Goal: Task Accomplishment & Management: Manage account settings

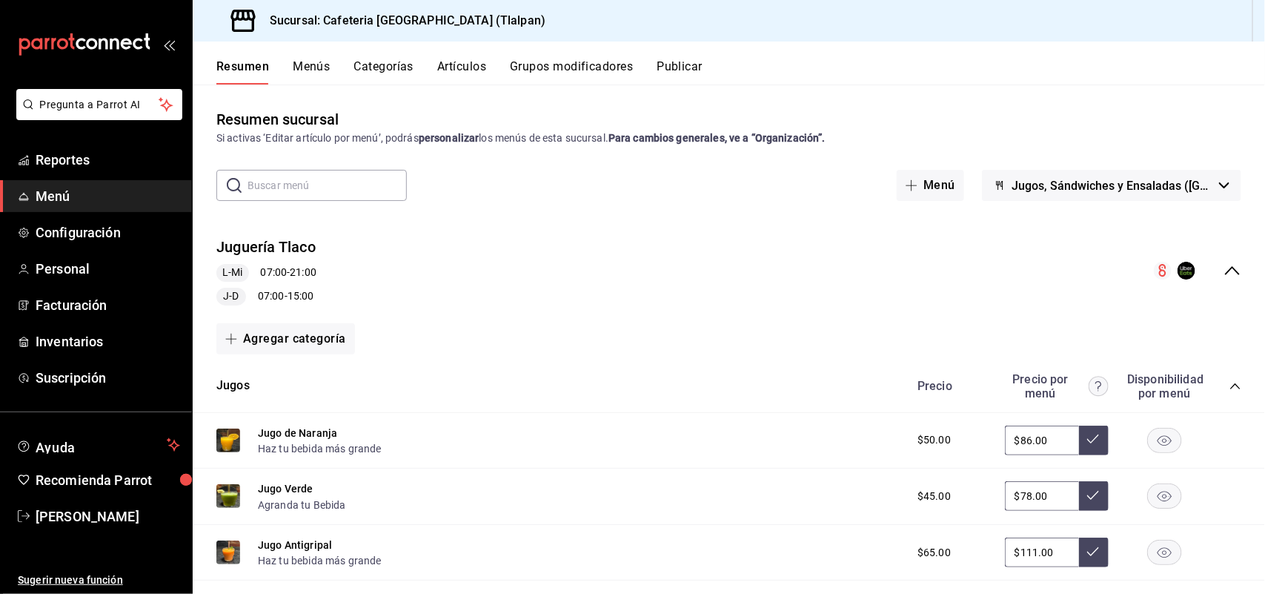
click at [465, 60] on button "Artículos" at bounding box center [461, 71] width 49 height 25
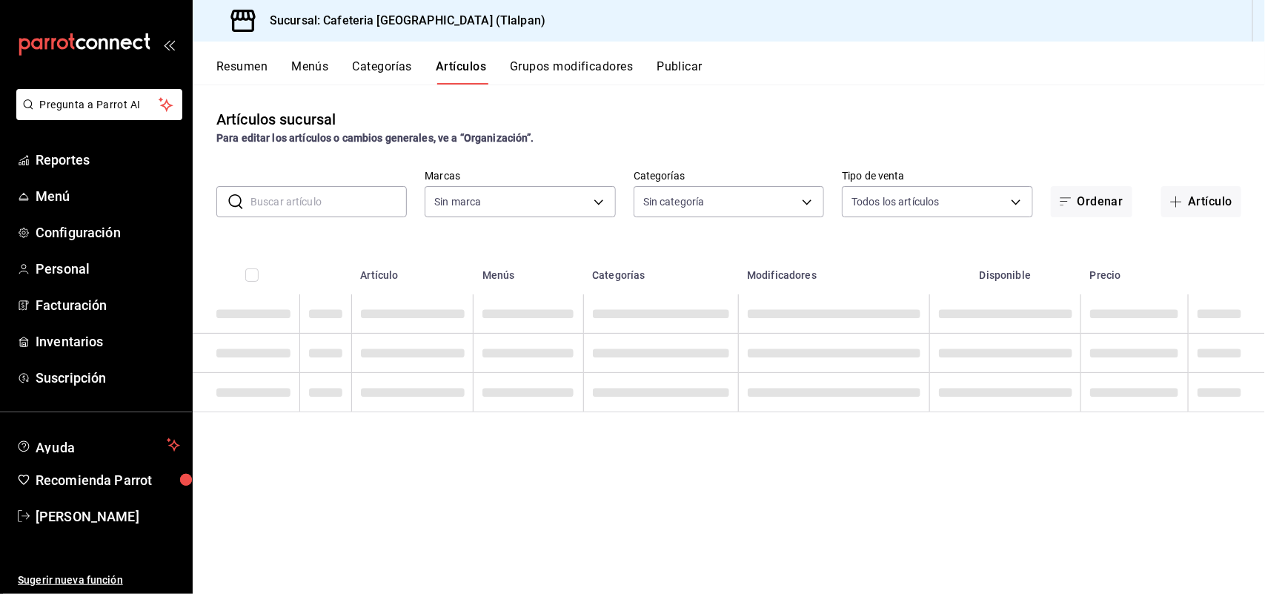
type input "ec576109-29d1-42df-b2ca-5becddbd2efe,3dfd9669-9911-4f47-a36d-8fb2dcc6eb36,e5a57…"
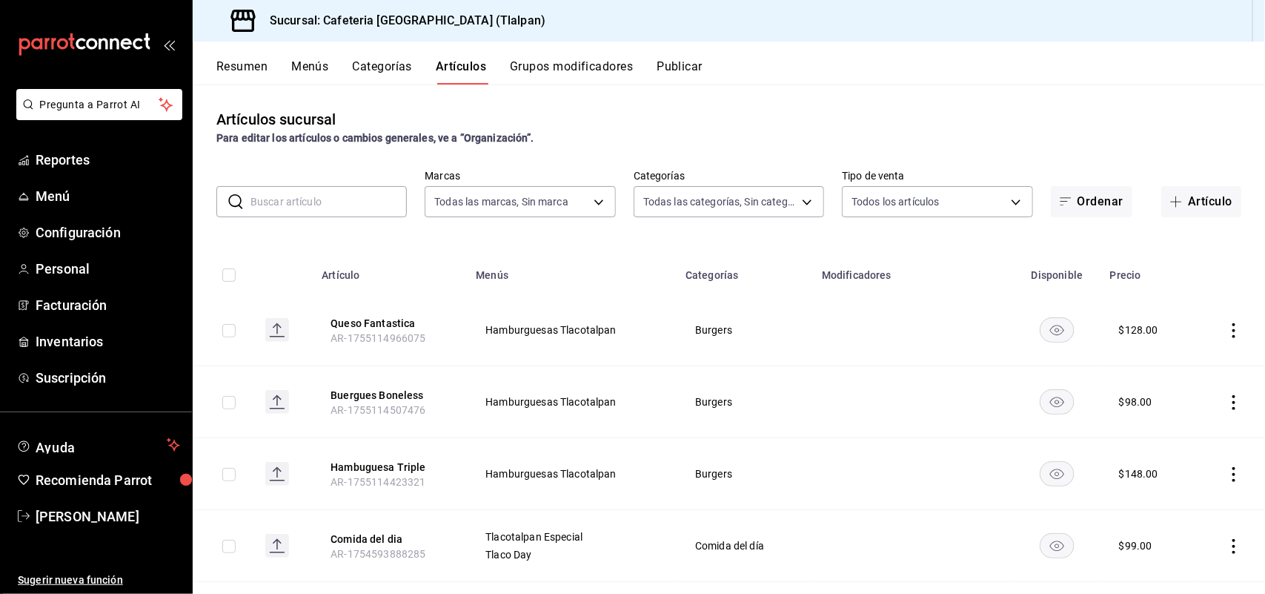
type input "98b23138-1f3d-4082-b5c3-6d96513b96f3,657201d4-d6ef-4148-94c8-ccd00e340086,2df64…"
click at [313, 202] on input "text" at bounding box center [328, 202] width 156 height 30
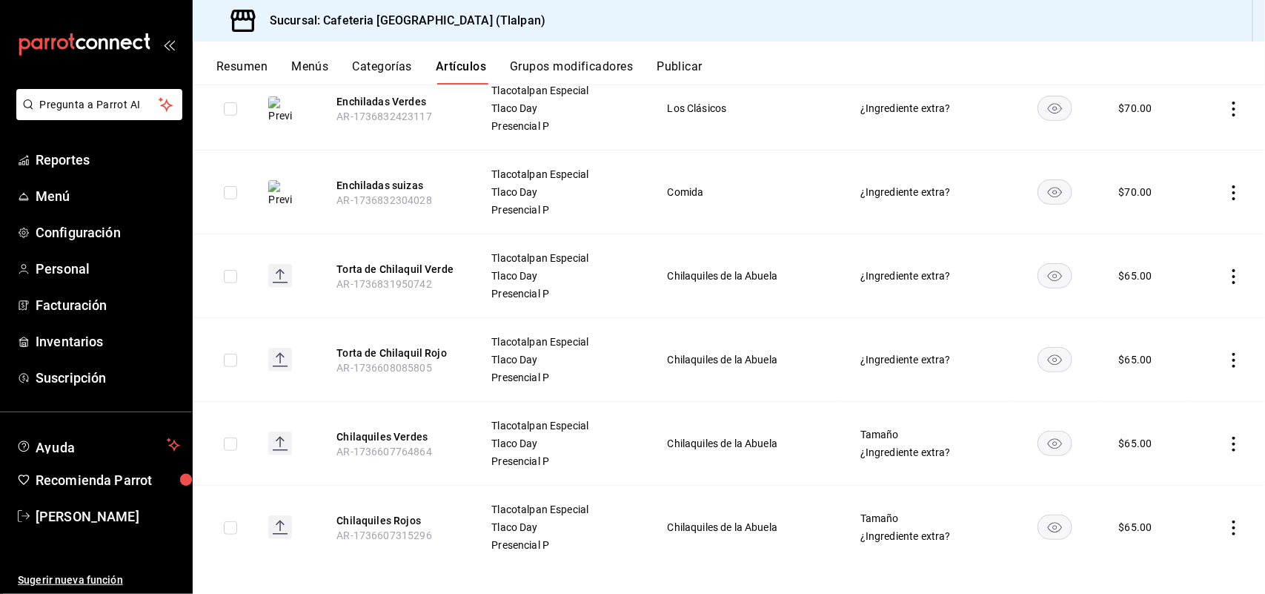
scroll to position [323, 0]
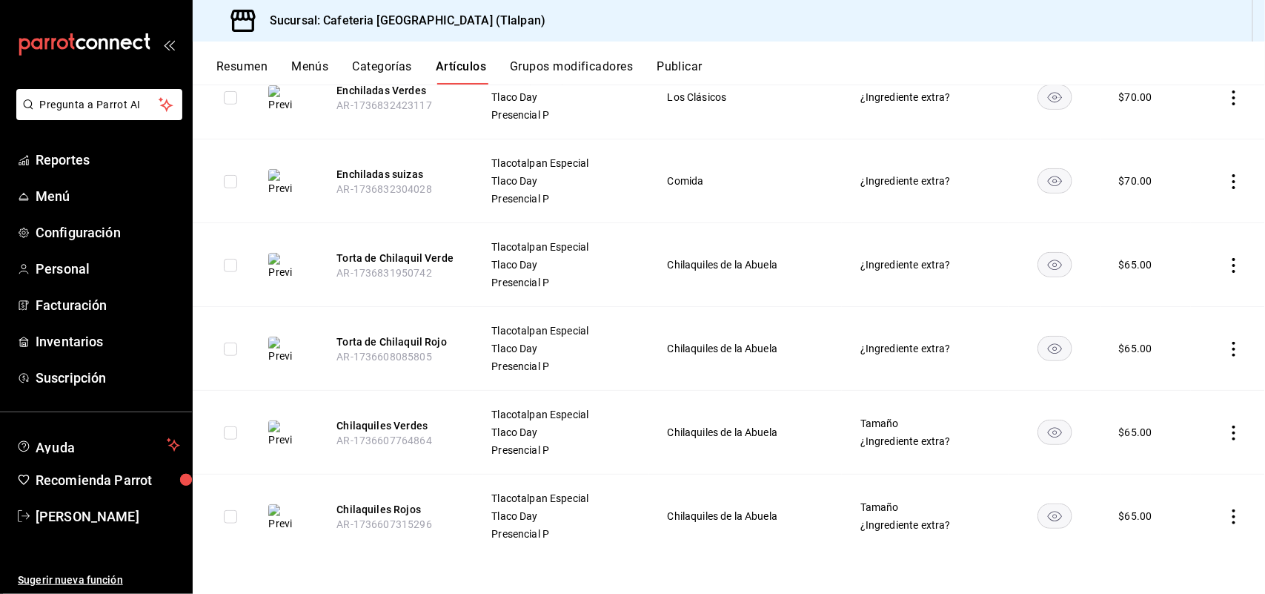
type input "chila"
click at [1232, 431] on icon "actions" at bounding box center [1233, 432] width 3 height 15
click at [1169, 457] on li "Editar" at bounding box center [1162, 466] width 89 height 30
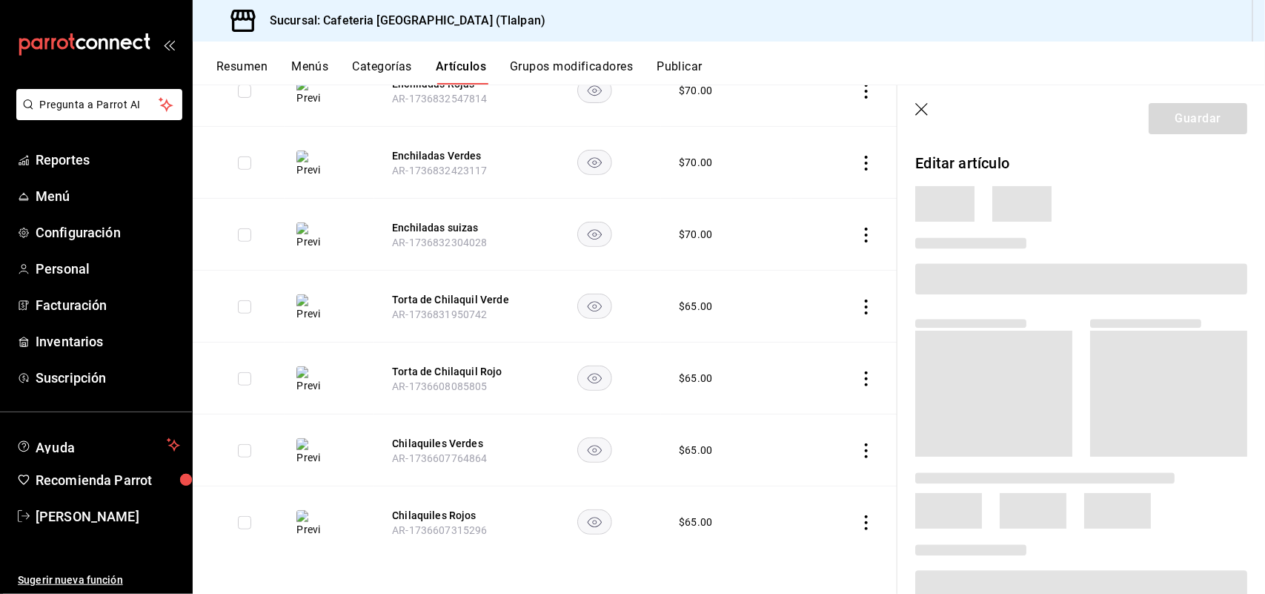
scroll to position [239, 0]
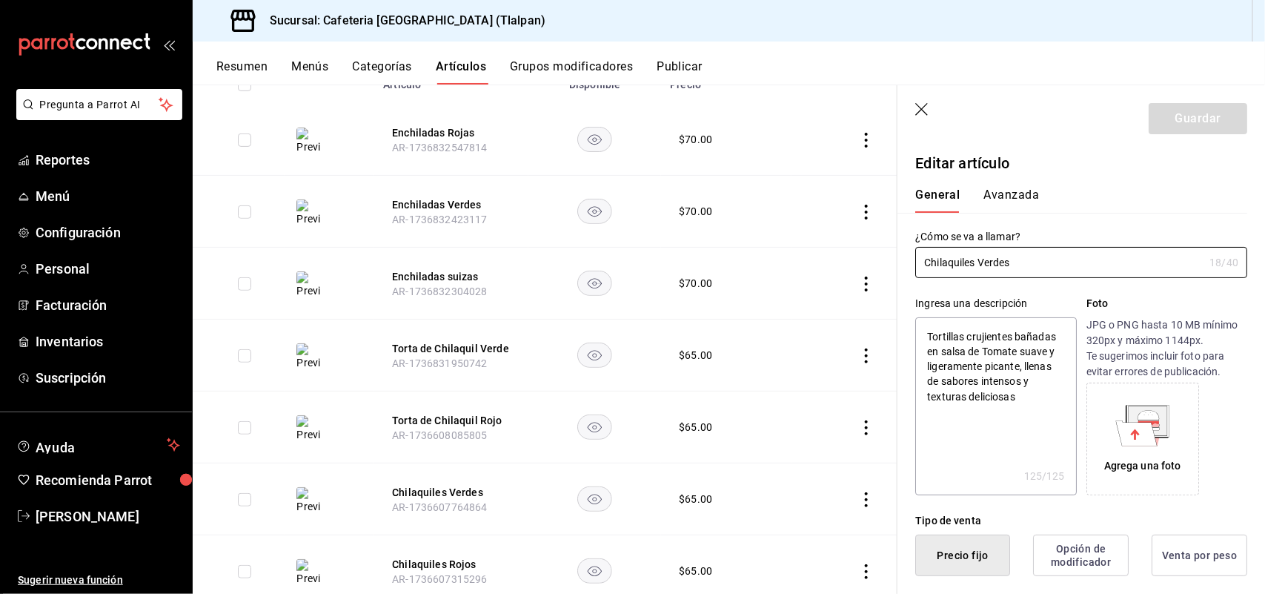
type textarea "x"
type input "$65.00"
radio input "false"
radio input "true"
type input "E48"
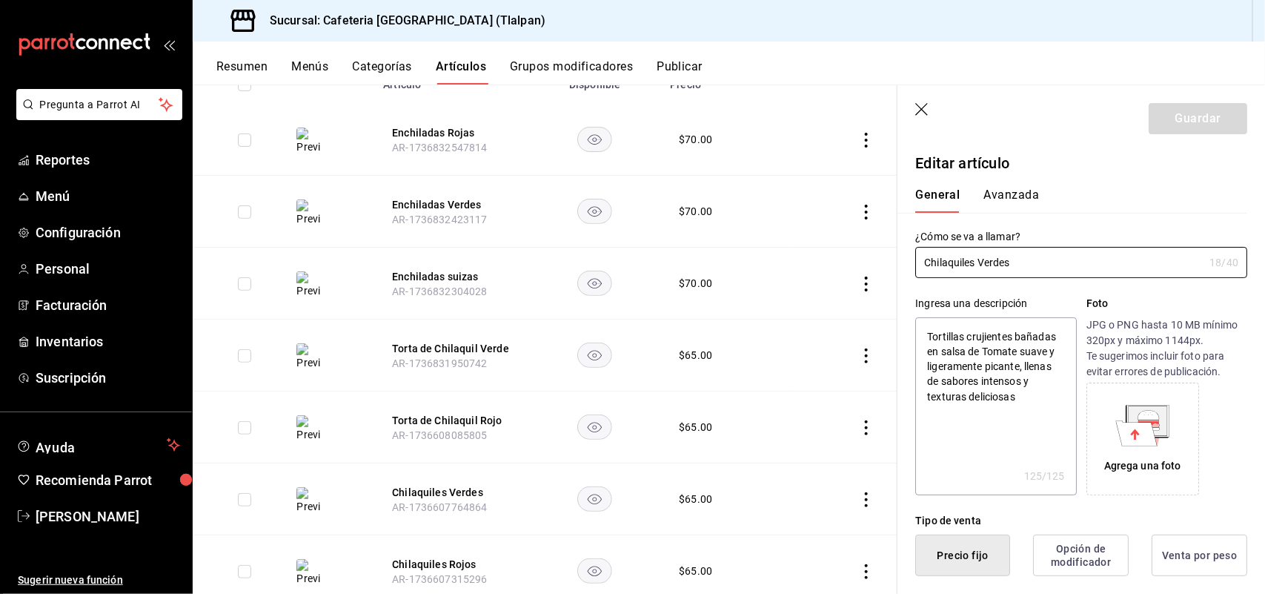
type input "90101500"
radio input "true"
type input "efc4027d-3a27-4182-a276-48fcdbe64a2f"
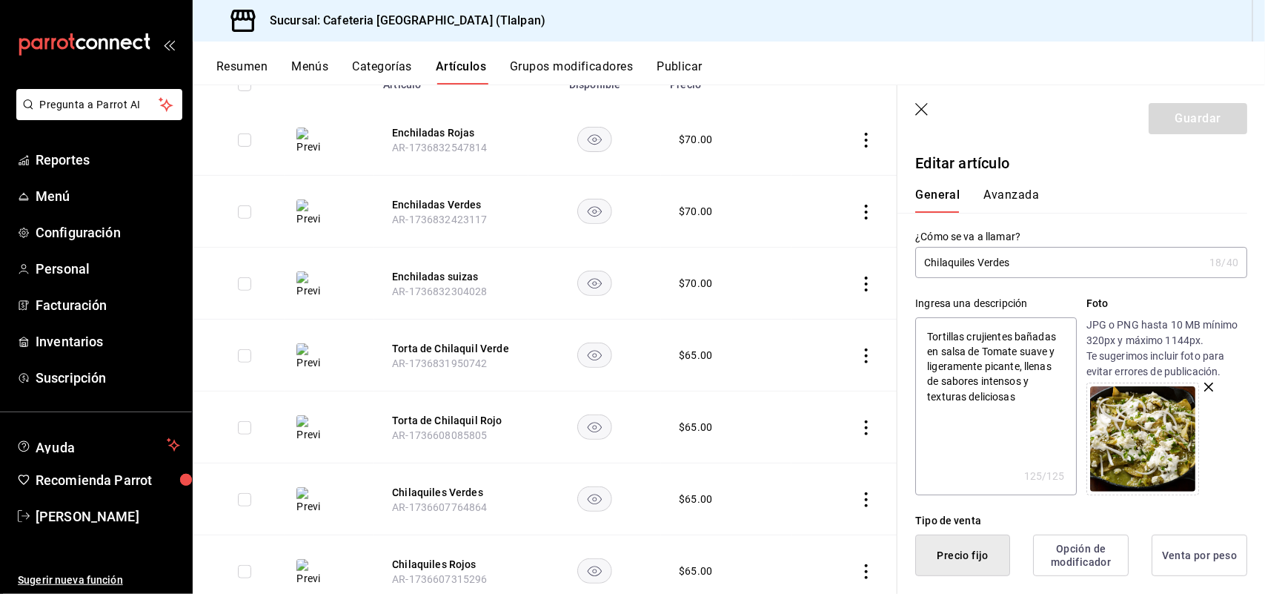
click at [1006, 194] on button "Avanzada" at bounding box center [1011, 199] width 56 height 25
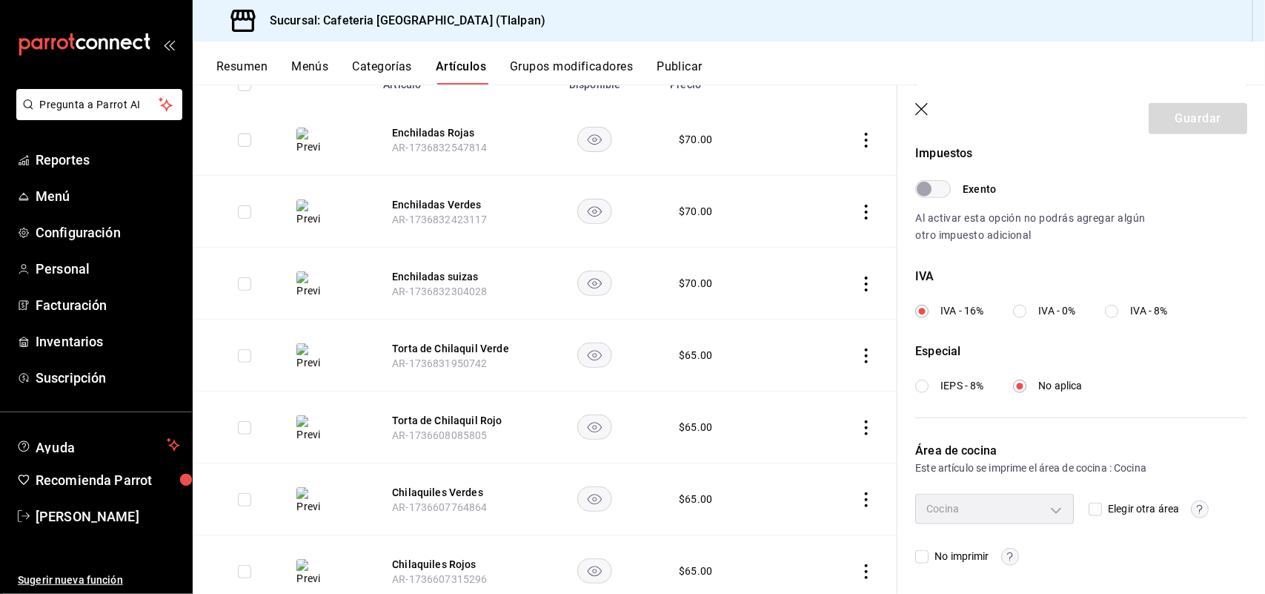
scroll to position [454, 0]
click at [925, 109] on icon "button" at bounding box center [922, 110] width 15 height 15
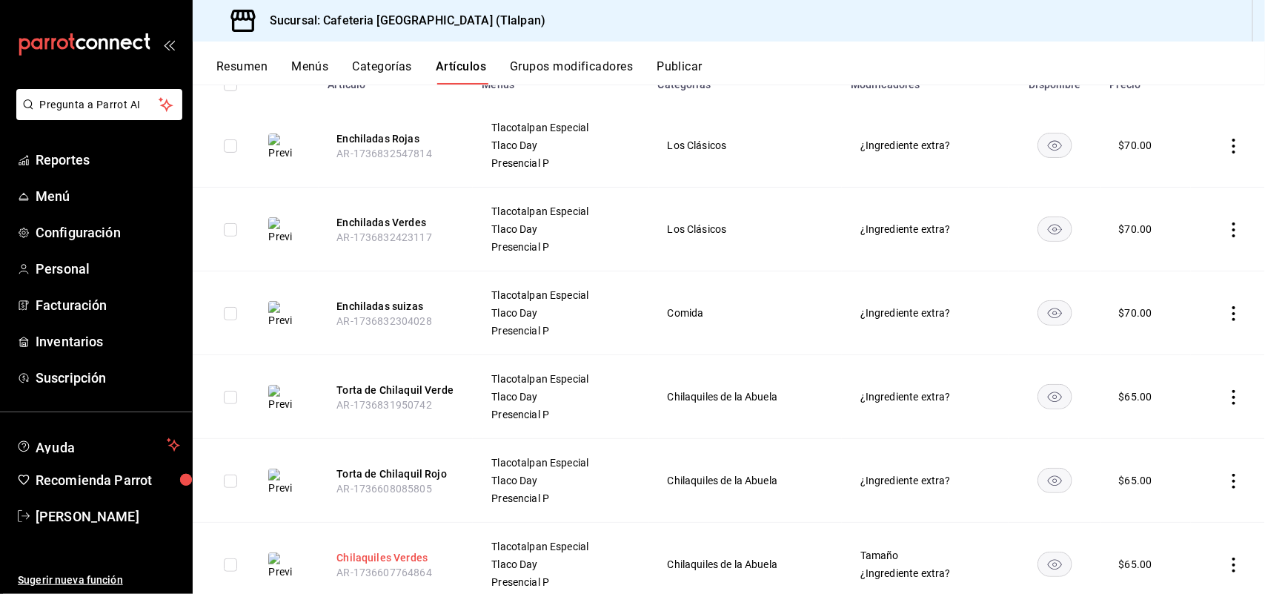
scroll to position [323, 0]
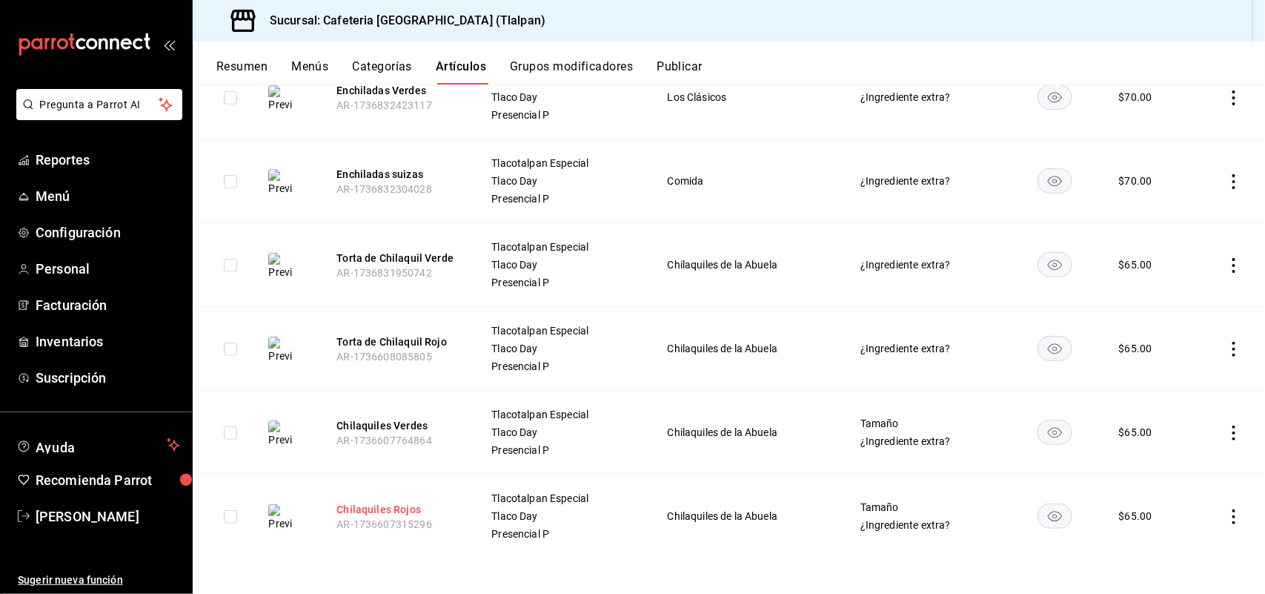
click at [380, 505] on button "Chilaquiles Rojos" at bounding box center [395, 509] width 119 height 15
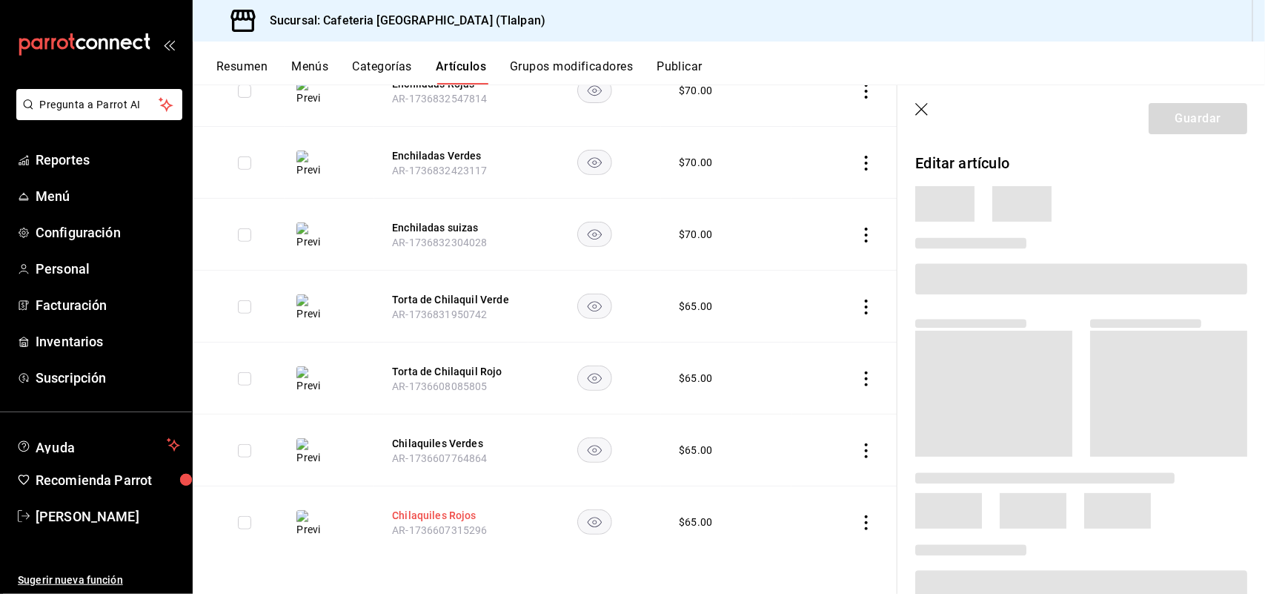
scroll to position [239, 0]
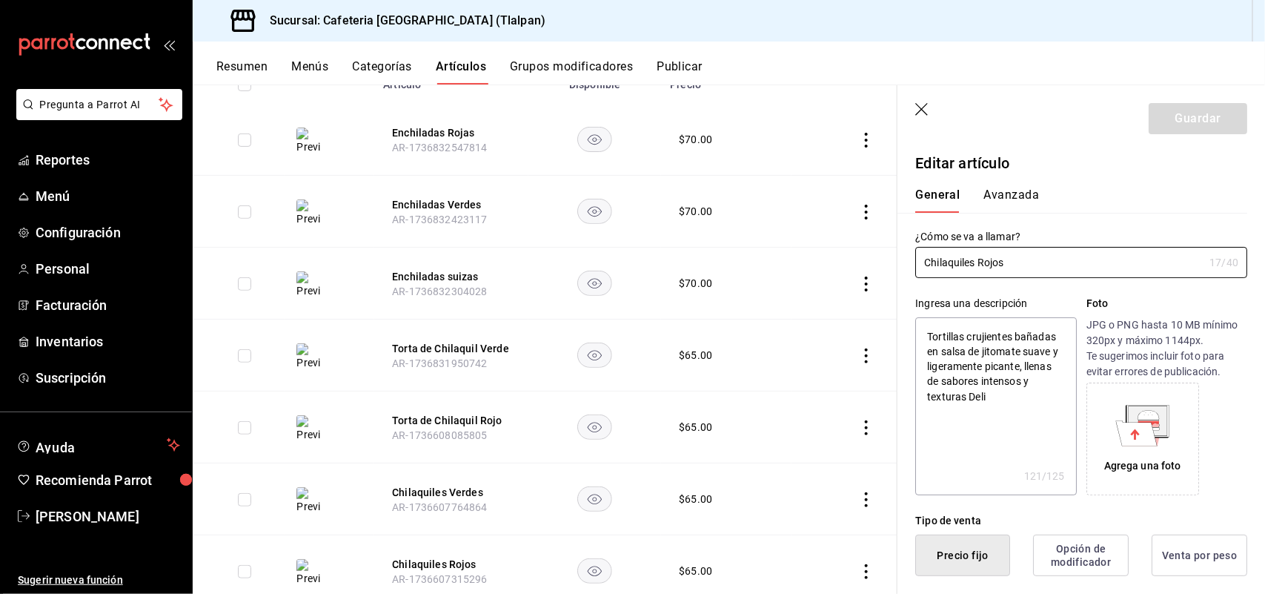
type textarea "x"
type input "$65.00"
type input "E48"
type input "90101500"
radio input "true"
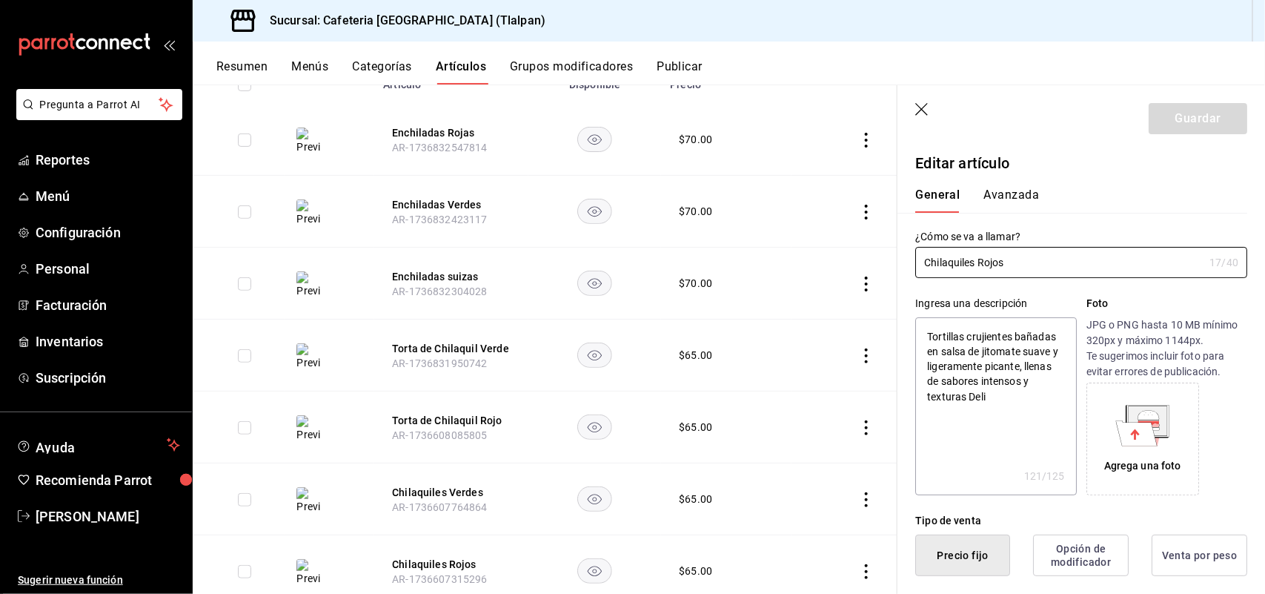
radio input "true"
type input "efc4027d-3a27-4182-a276-48fcdbe64a2f"
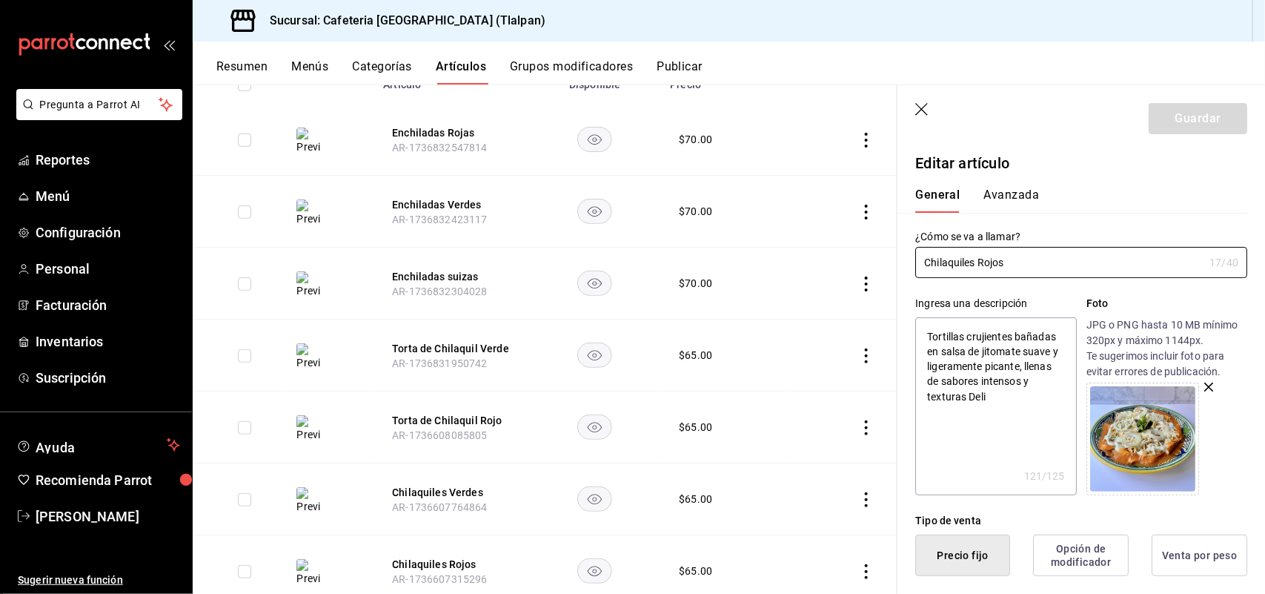
click at [1006, 193] on button "Avanzada" at bounding box center [1011, 199] width 56 height 25
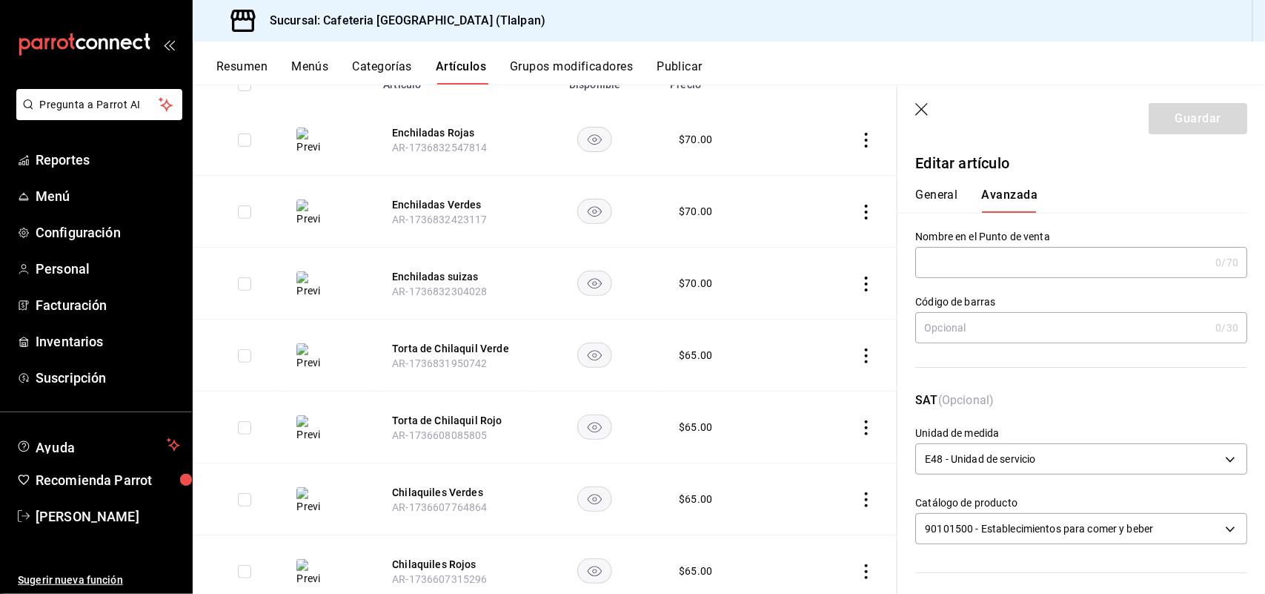
scroll to position [454, 0]
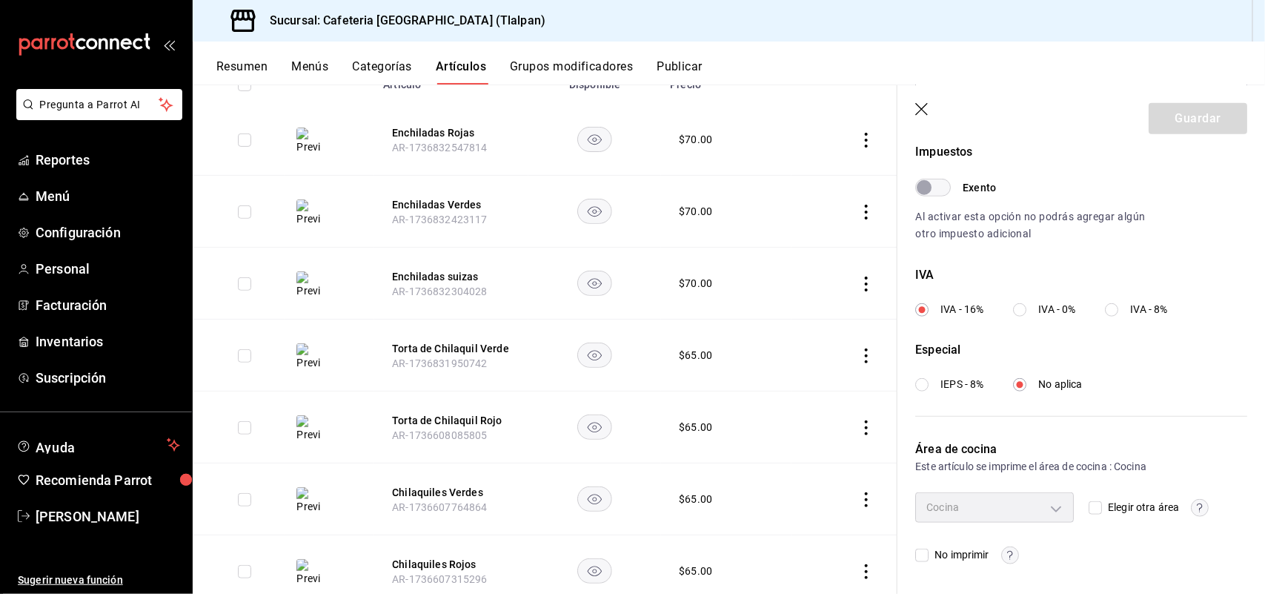
click at [926, 109] on icon "button" at bounding box center [922, 110] width 15 height 15
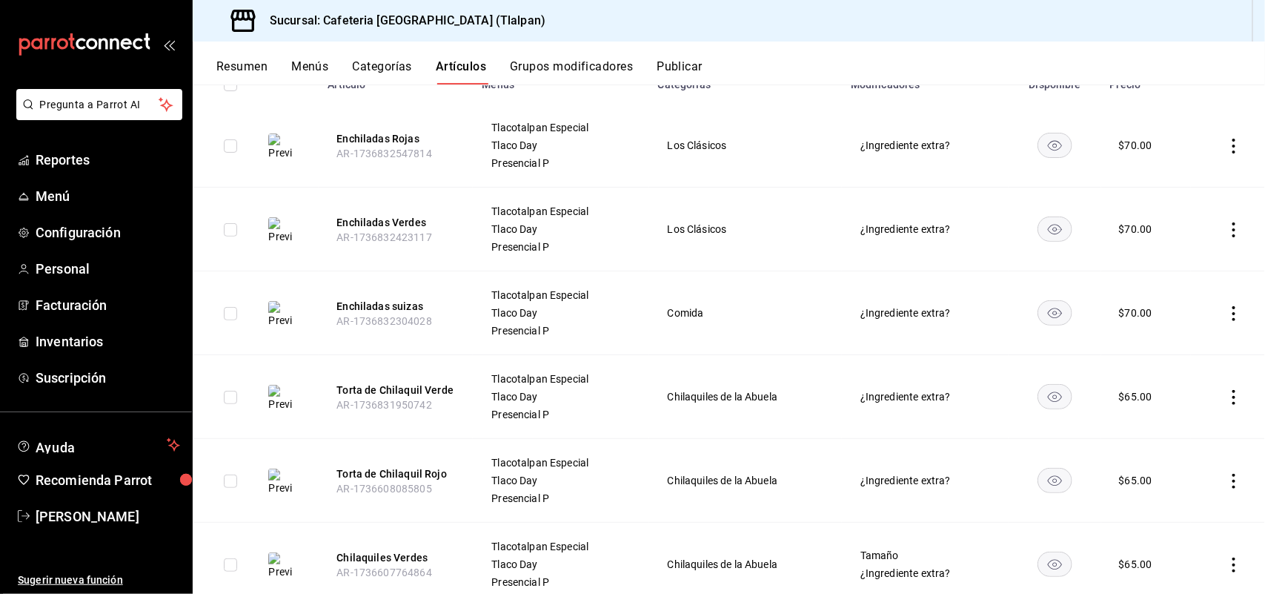
click at [399, 71] on button "Categorías" at bounding box center [383, 71] width 60 height 25
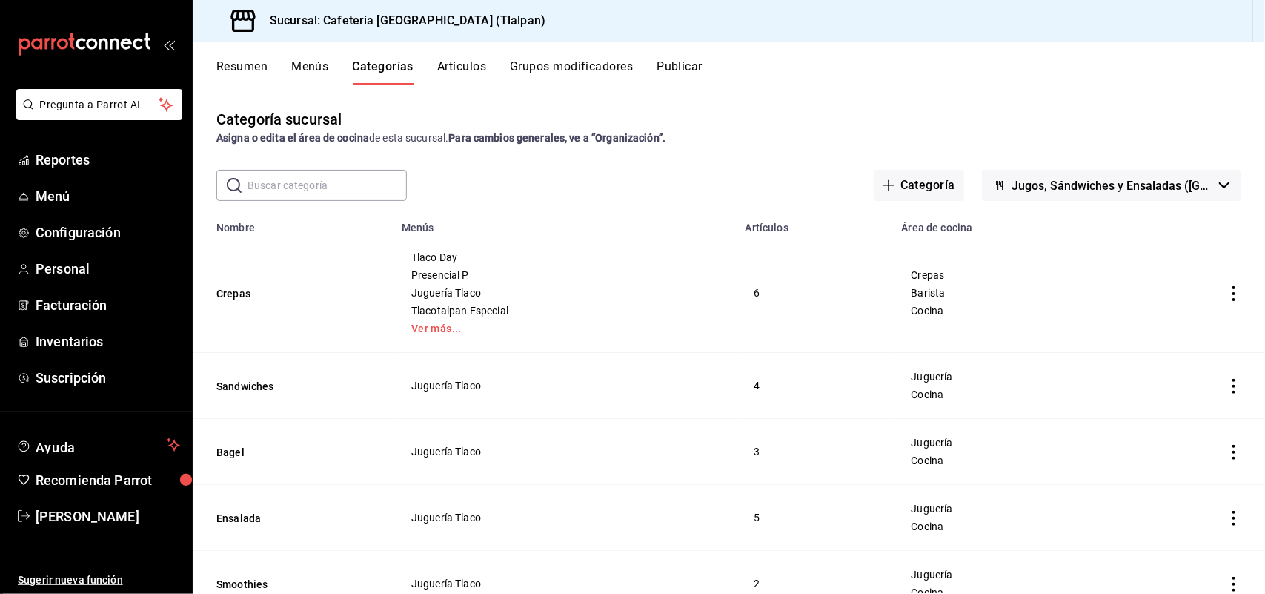
click at [1012, 187] on span "Jugos, Sándwiches y Ensaladas ([GEOGRAPHIC_DATA])" at bounding box center [1113, 186] width 202 height 14
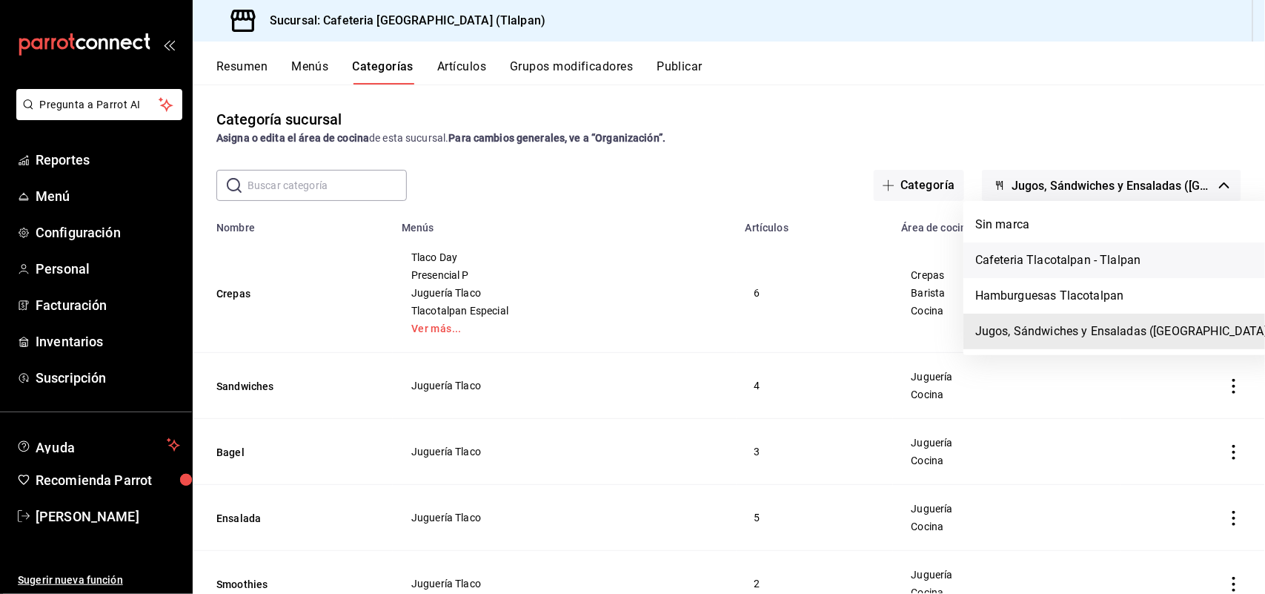
click at [1001, 260] on li "Cafeteria Tlacotalpan - Tlalpan" at bounding box center [1123, 260] width 320 height 36
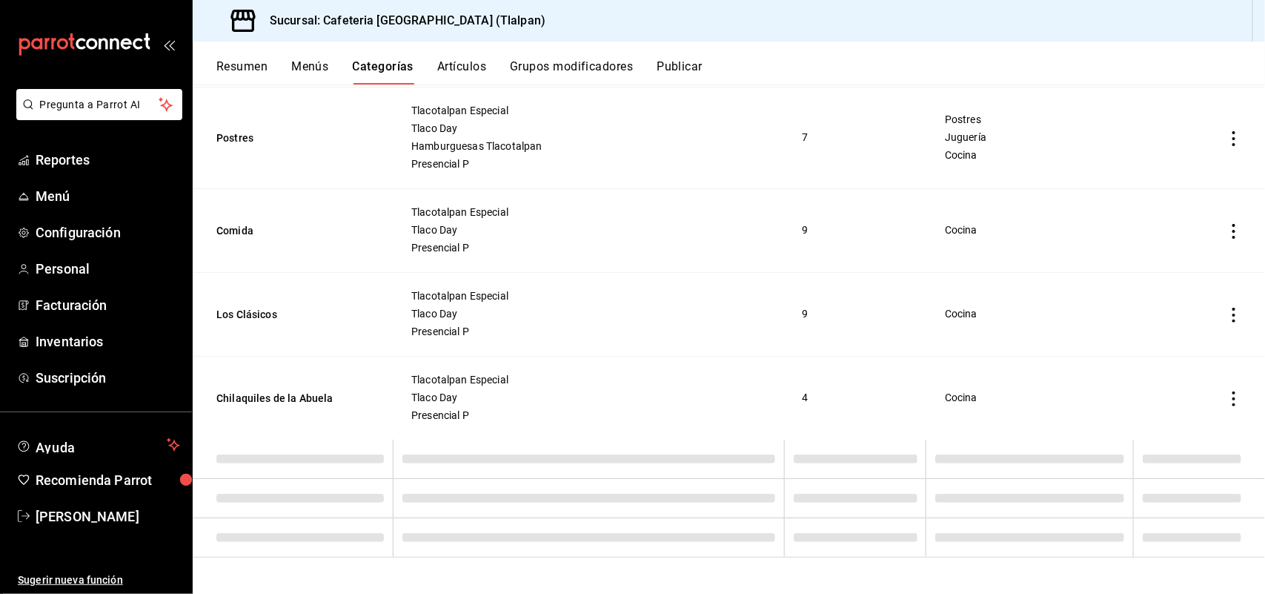
scroll to position [1338, 0]
click at [1226, 396] on icon "actions" at bounding box center [1233, 398] width 15 height 15
click at [1146, 428] on icon at bounding box center [1139, 433] width 18 height 18
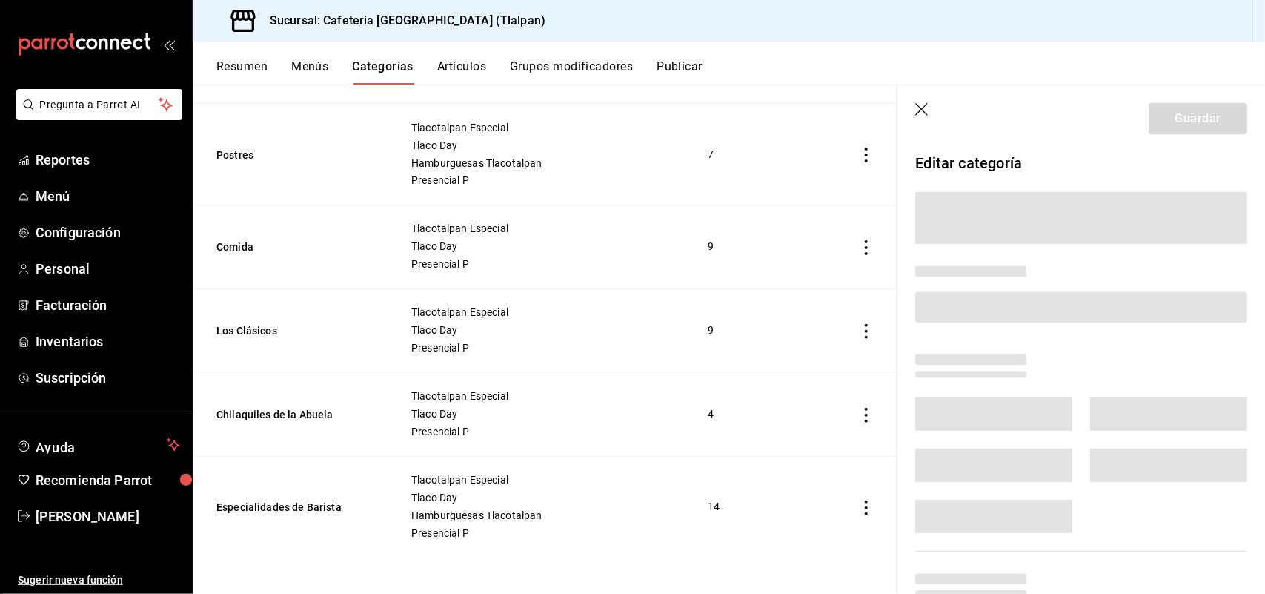
scroll to position [1175, 0]
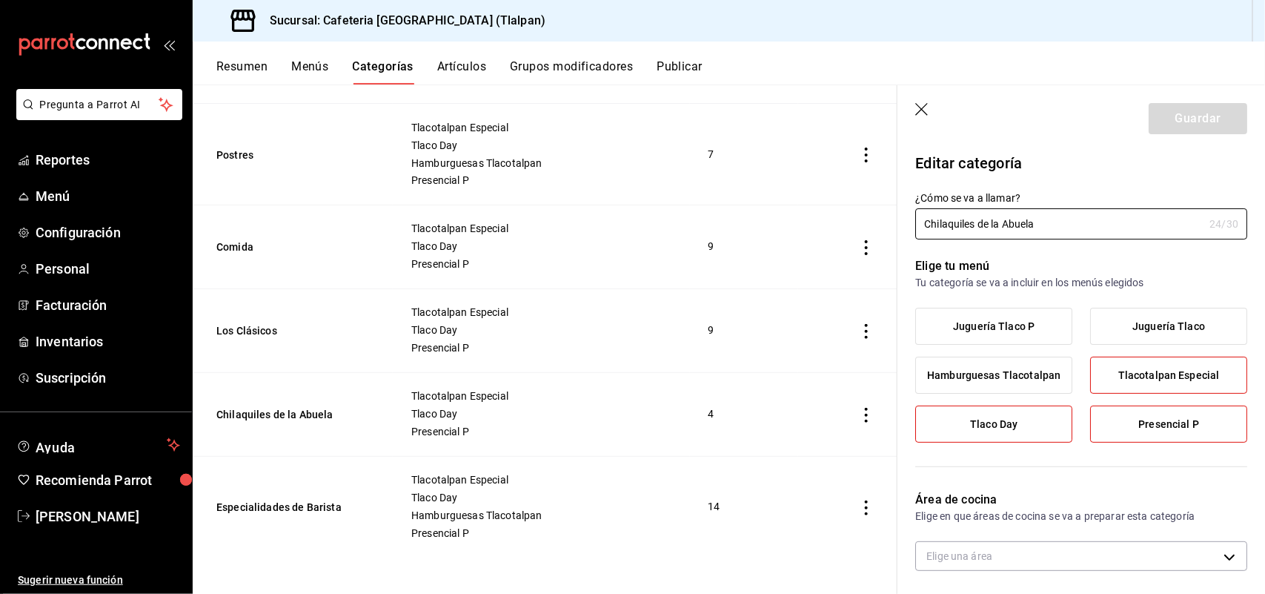
type input "efc4027d-3a27-4182-a276-48fcdbe64a2f"
radio input "false"
radio input "true"
click at [920, 108] on icon "button" at bounding box center [922, 110] width 15 height 15
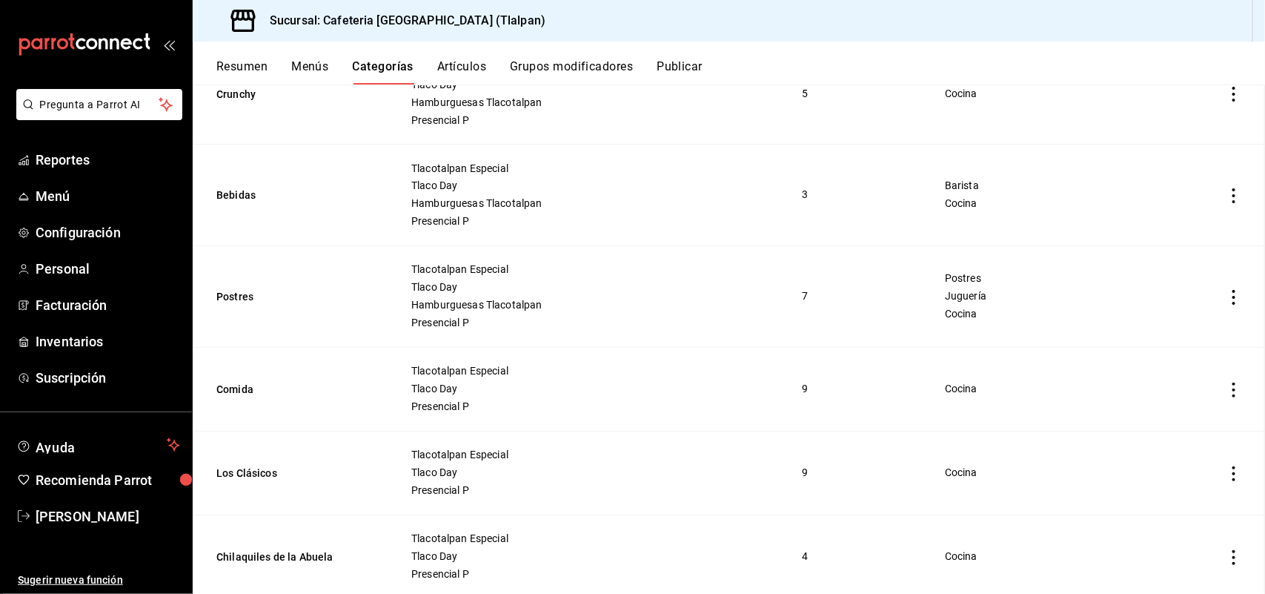
scroll to position [1321, 0]
